Goal: Transaction & Acquisition: Purchase product/service

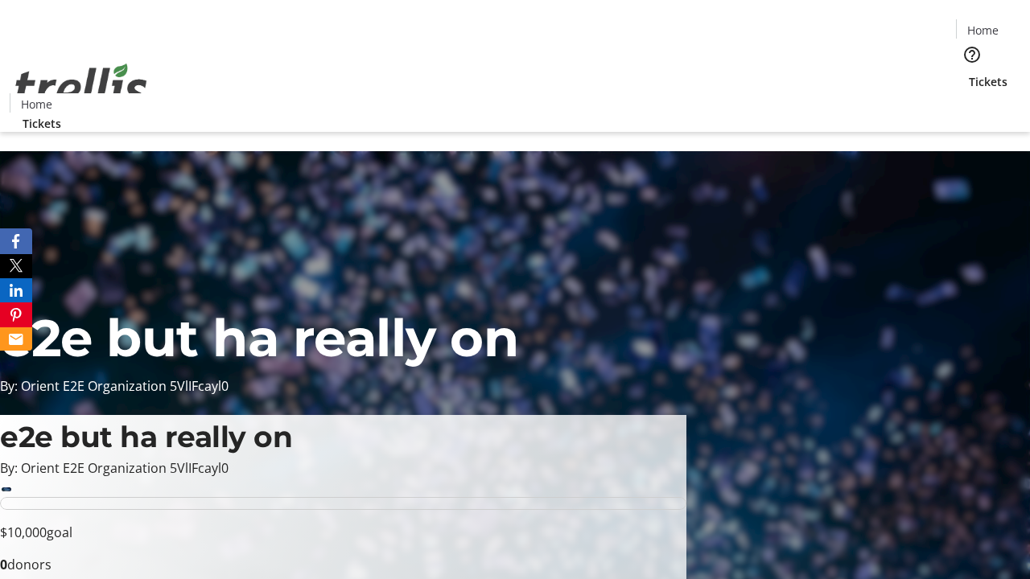
click at [969, 73] on span "Tickets" at bounding box center [988, 81] width 39 height 17
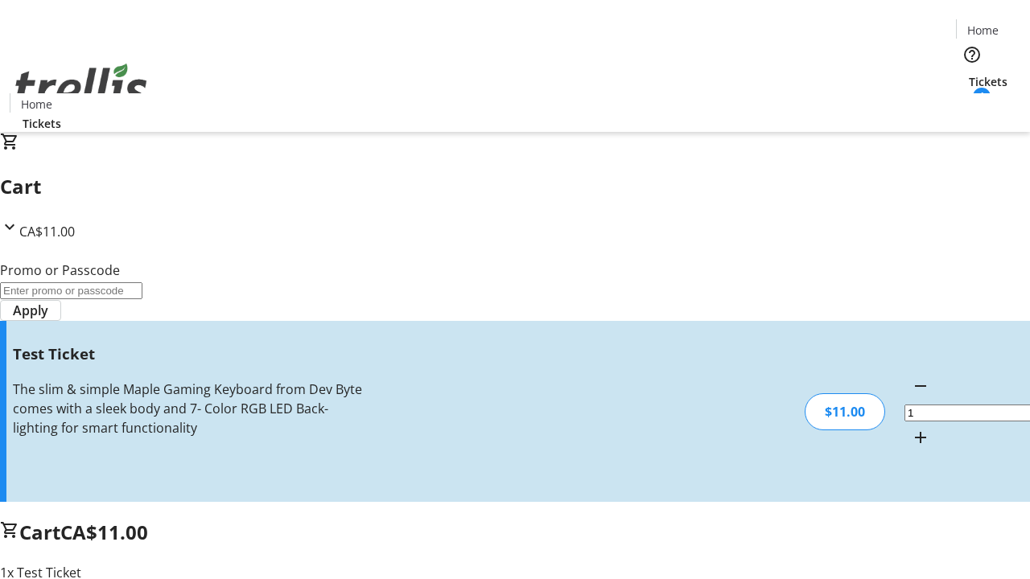
type input "UNLOCK"
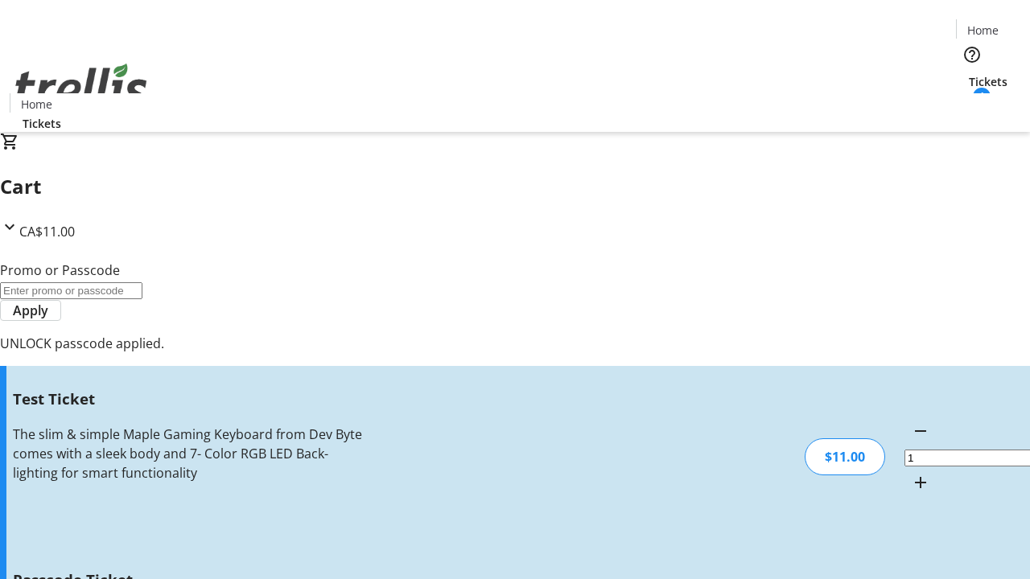
type input "5"
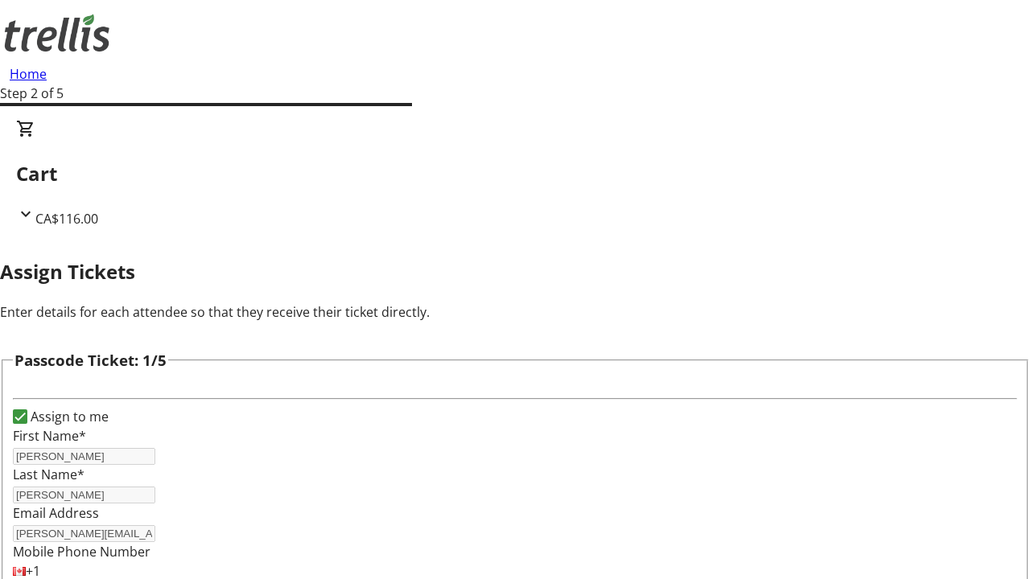
type input "Kayli"
type input "[PERSON_NAME]"
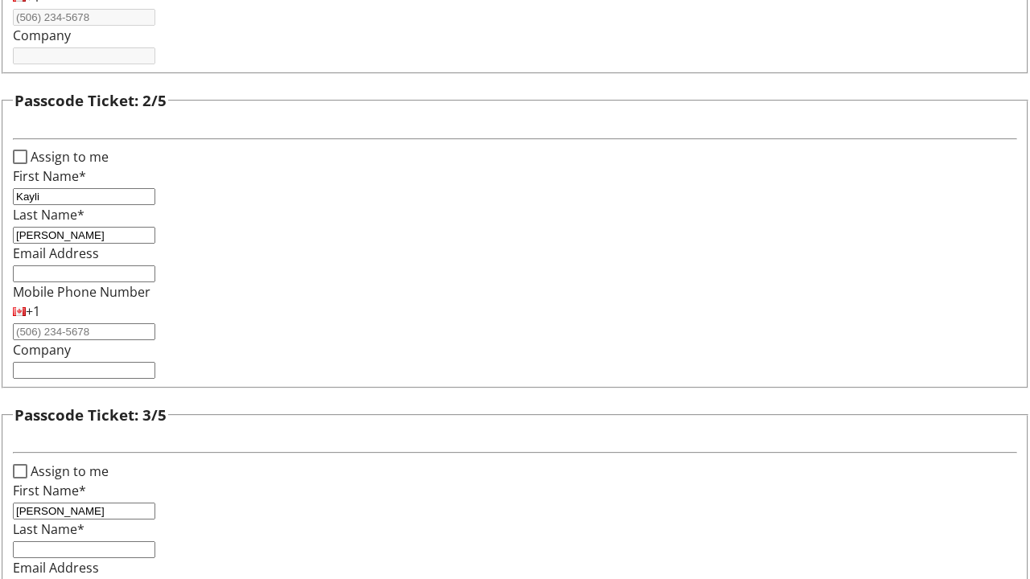
type input "[PERSON_NAME]"
type input "Lubowitz"
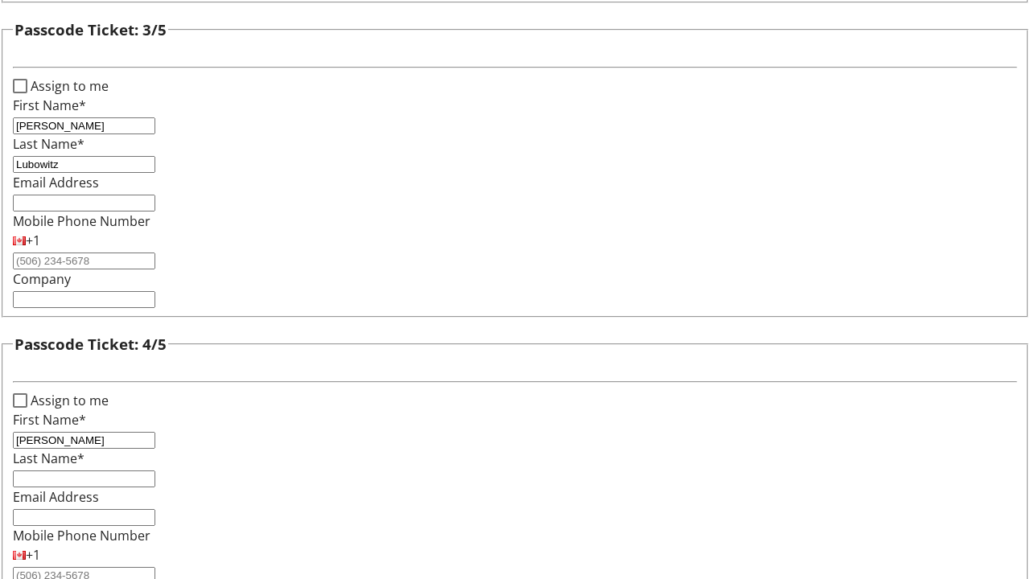
type input "[PERSON_NAME]"
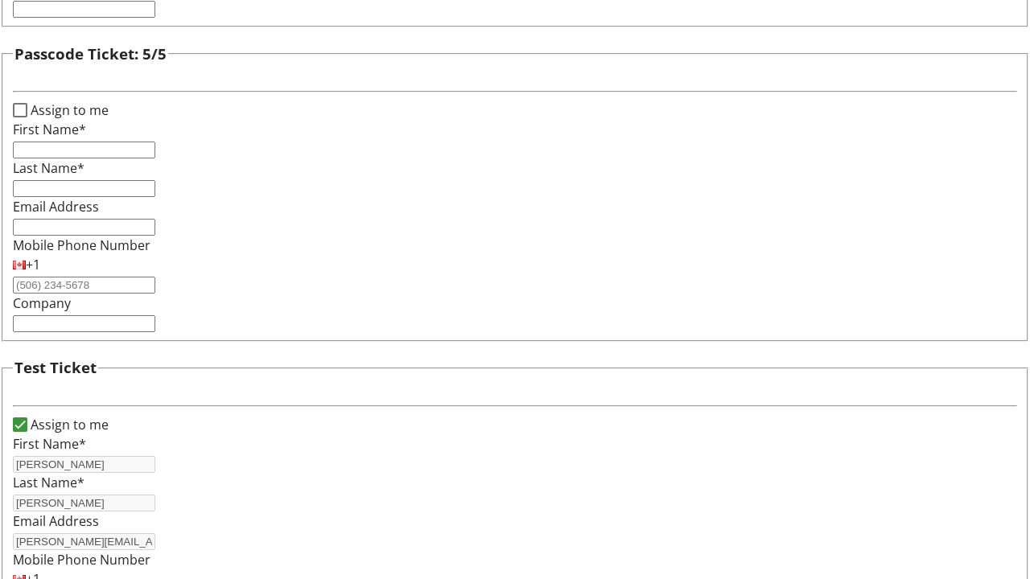
type input "[PERSON_NAME]"
click at [27, 118] on input "Assign to me" at bounding box center [20, 110] width 14 height 14
checkbox input "true"
type input "[PERSON_NAME]"
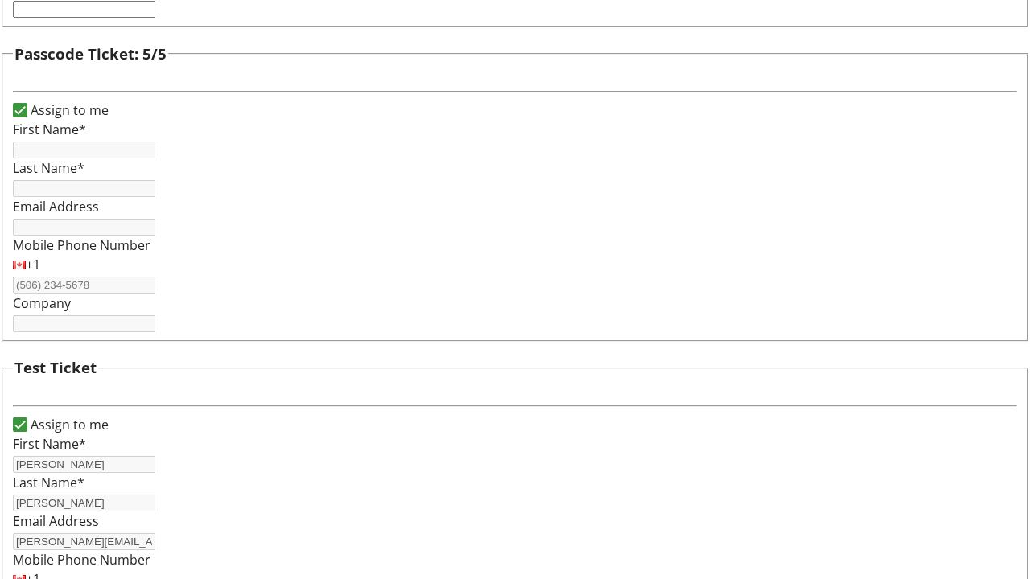
type input "[PERSON_NAME]"
type input "[PERSON_NAME][EMAIL_ADDRESS][DOMAIN_NAME]"
